Goal: Task Accomplishment & Management: Use online tool/utility

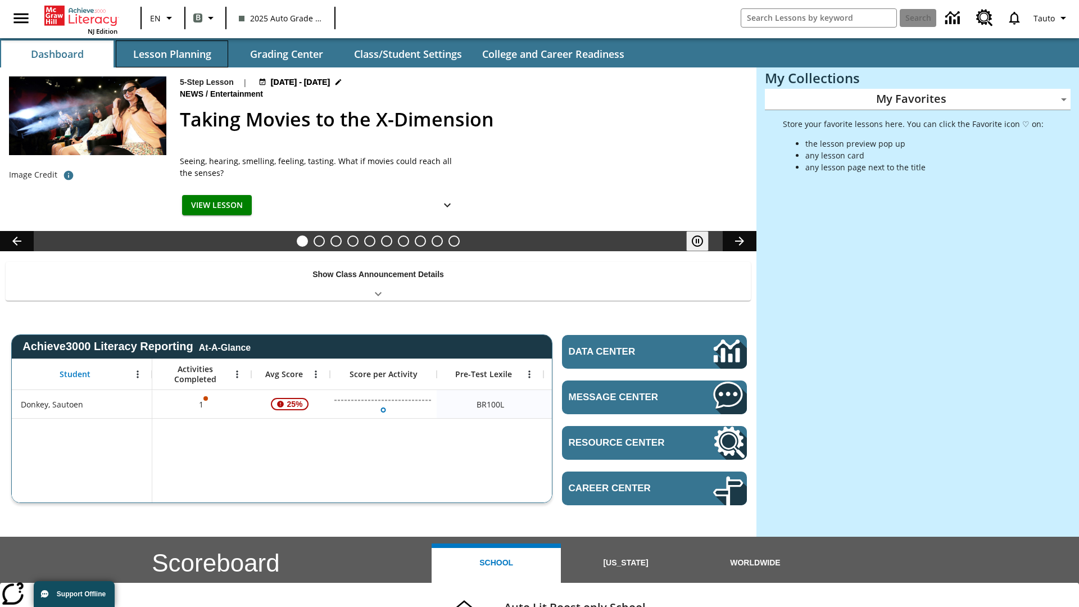
click at [172, 54] on button "Lesson Planning" at bounding box center [172, 53] width 112 height 27
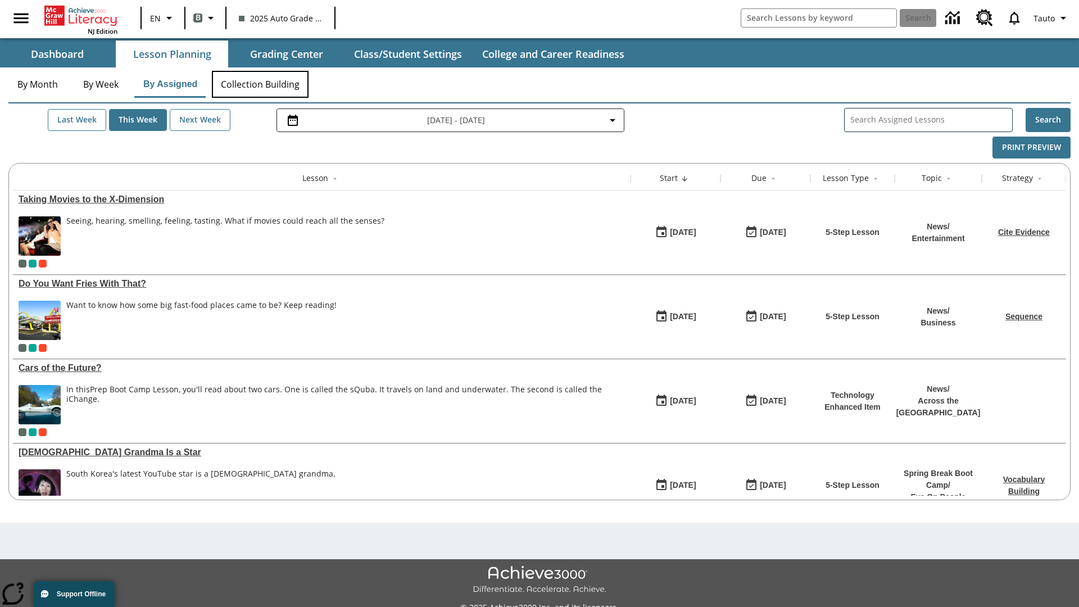
click at [260, 84] on button "Collection Building" at bounding box center [260, 84] width 97 height 27
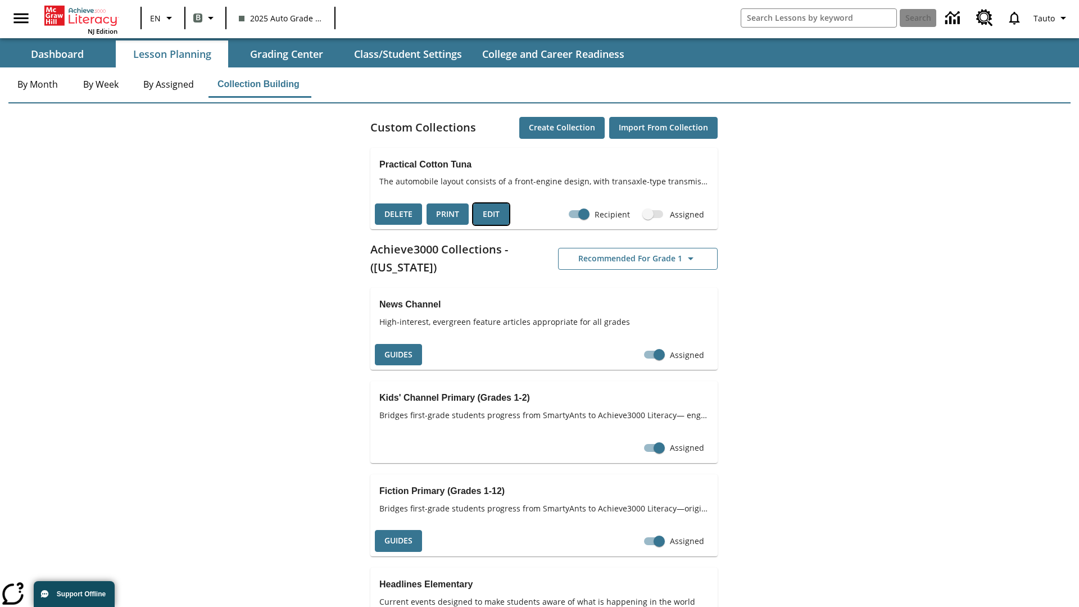
click at [491, 214] on button "Edit" at bounding box center [491, 214] width 36 height 22
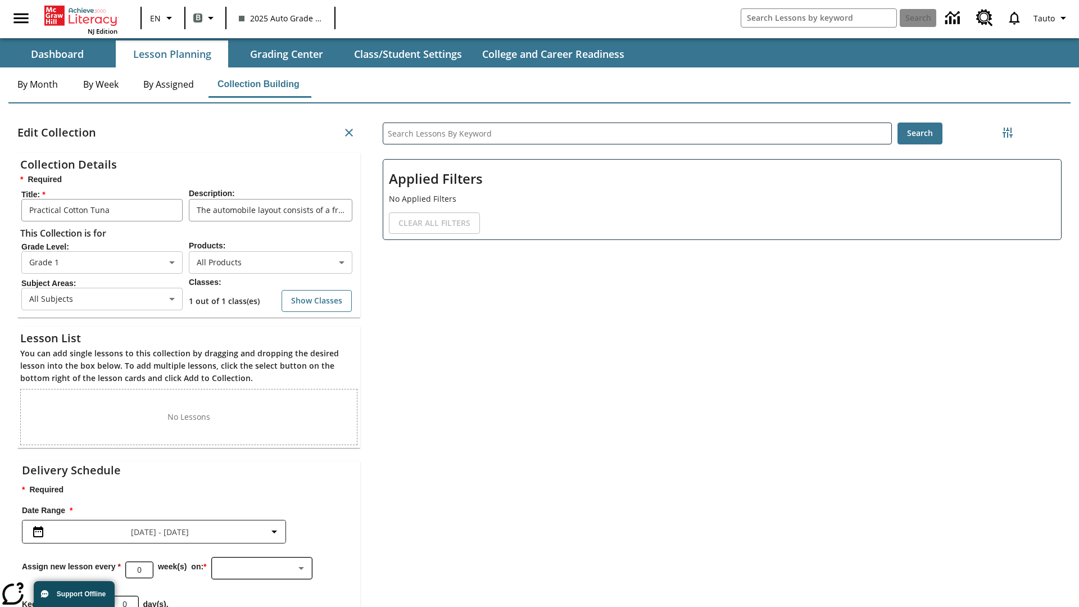
scroll to position [1, 1]
click at [270, 266] on body "Skip to main content NJ Edition EN B 2025 Auto Grade 1 B Search 0 Tauto Dashboa…" at bounding box center [539, 347] width 1079 height 694
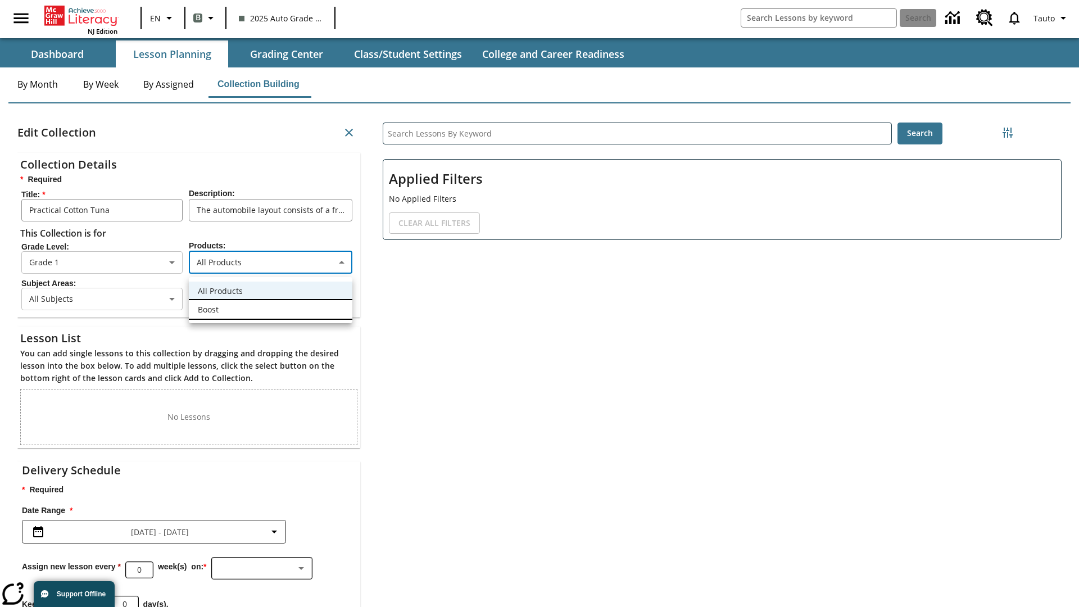
click at [270, 309] on li "Boost" at bounding box center [271, 309] width 164 height 19
type input "12"
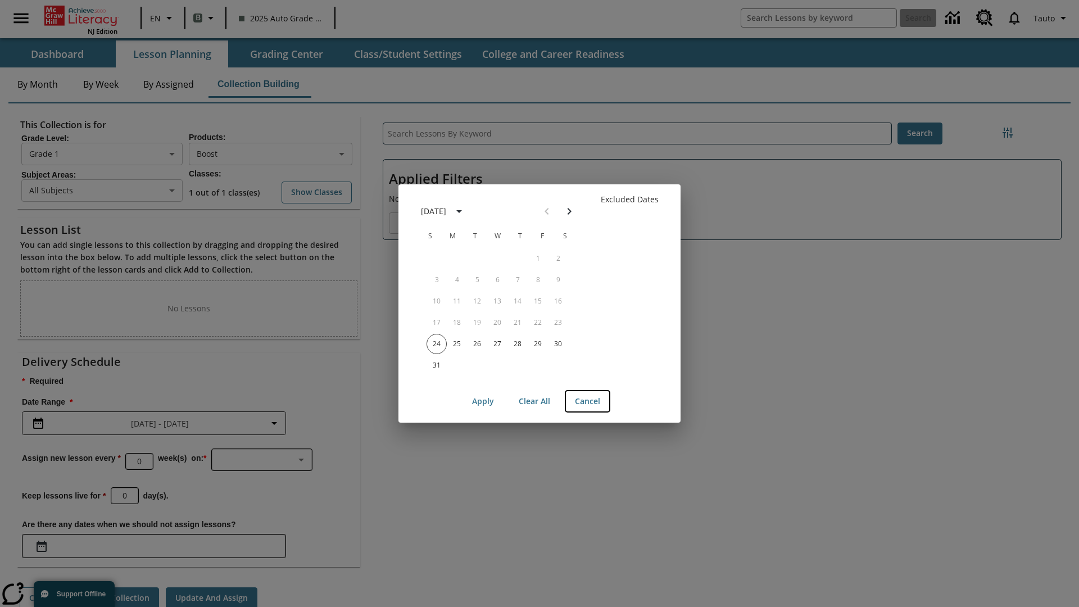
click at [587, 401] on button "Cancel" at bounding box center [587, 401] width 43 height 21
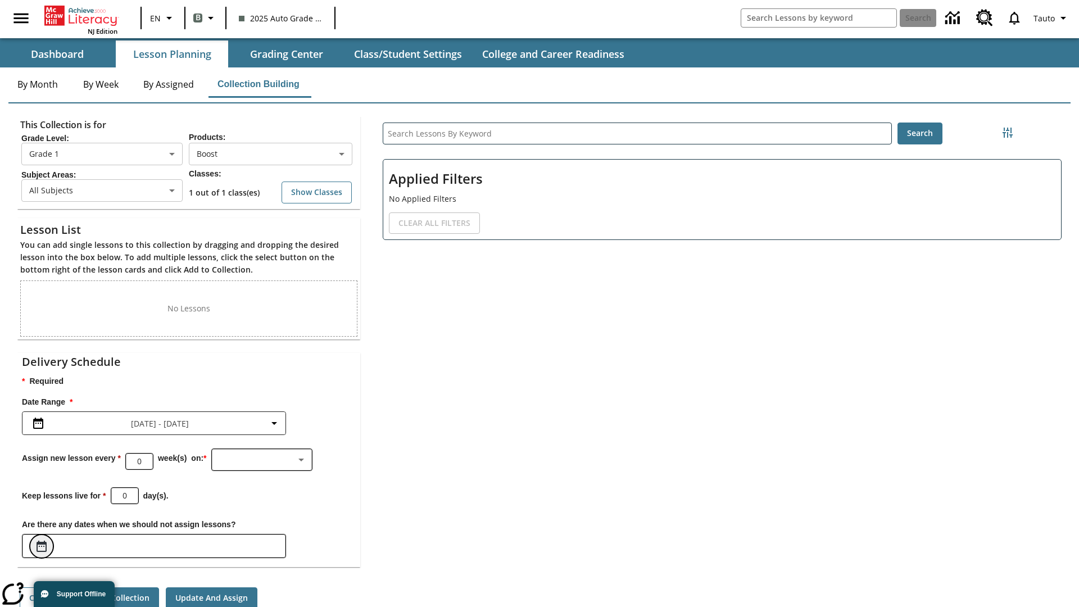
scroll to position [54, 0]
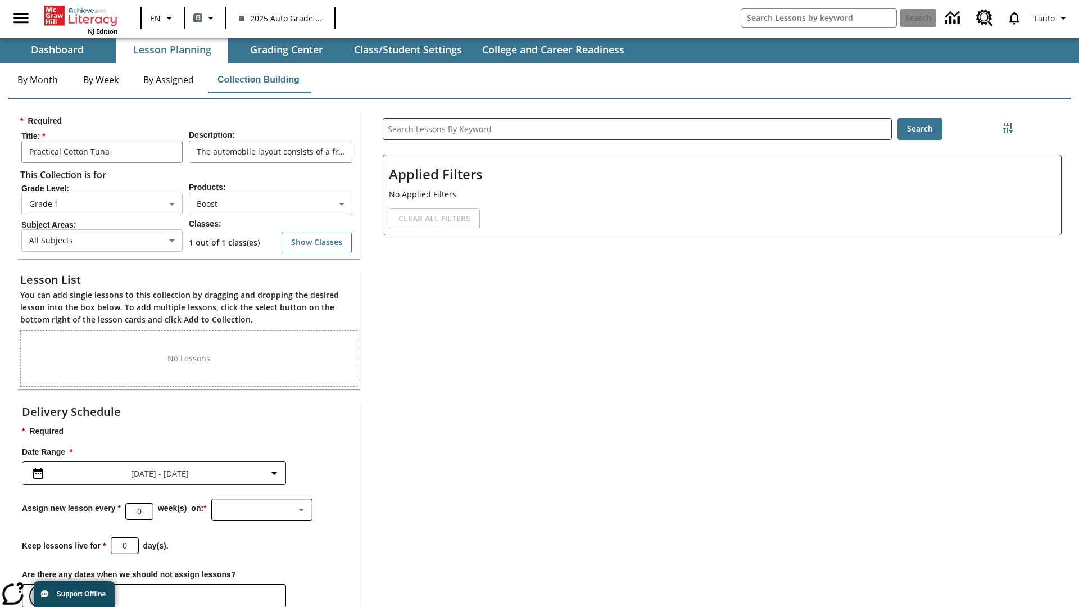
click at [42, 591] on icon "Choose Dates" at bounding box center [42, 596] width 10 height 11
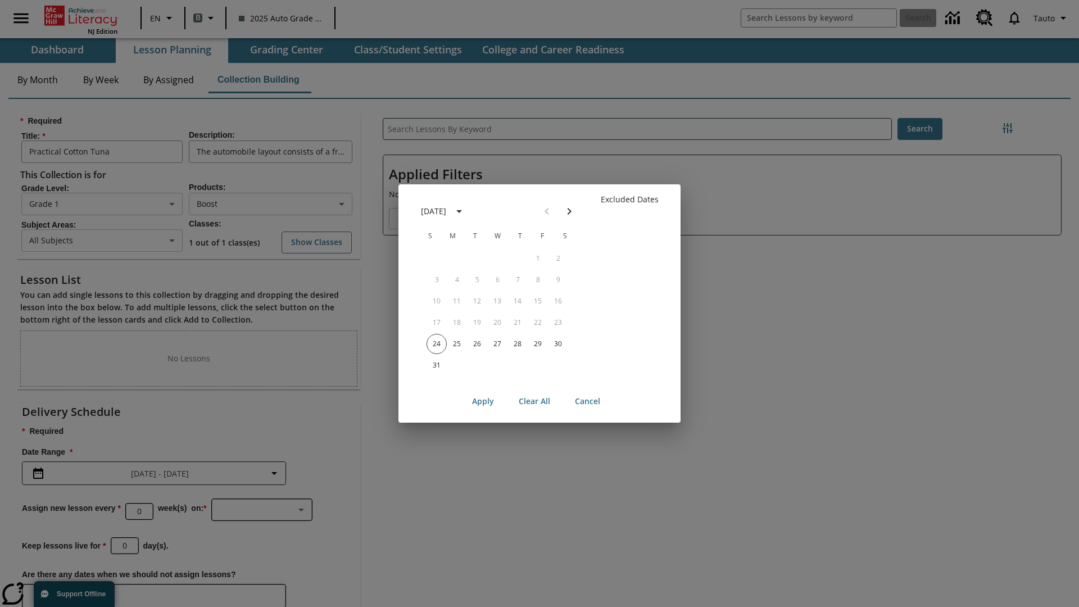
scroll to position [112, 0]
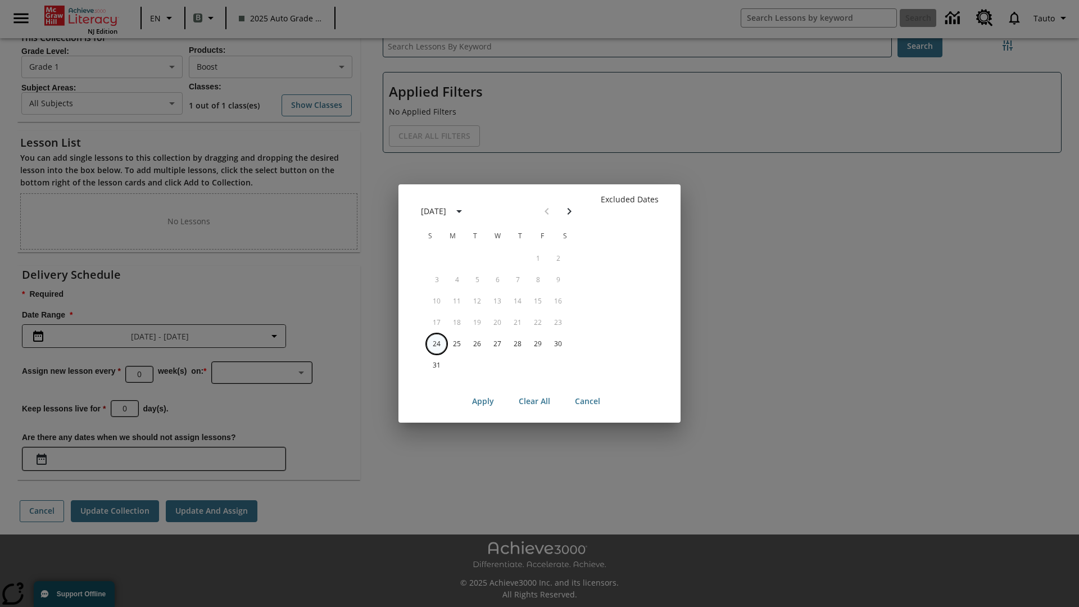
click at [437, 343] on button "24" at bounding box center [437, 344] width 20 height 20
click at [534, 401] on button "Clear All" at bounding box center [534, 401] width 49 height 21
click at [437, 343] on button "24" at bounding box center [437, 344] width 20 height 20
click at [457, 343] on button "25" at bounding box center [457, 344] width 20 height 20
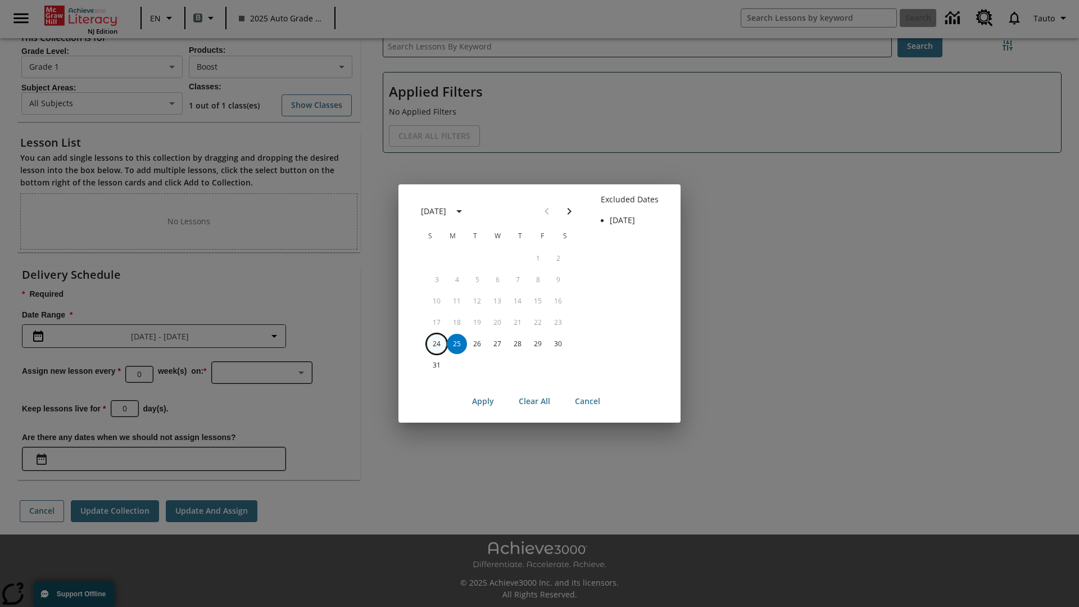
click at [437, 343] on button "24" at bounding box center [437, 344] width 20 height 20
click at [457, 343] on button "25" at bounding box center [457, 344] width 20 height 20
click at [483, 401] on button "Apply" at bounding box center [483, 401] width 40 height 21
type input "[DATE]"
